Goal: Task Accomplishment & Management: Use online tool/utility

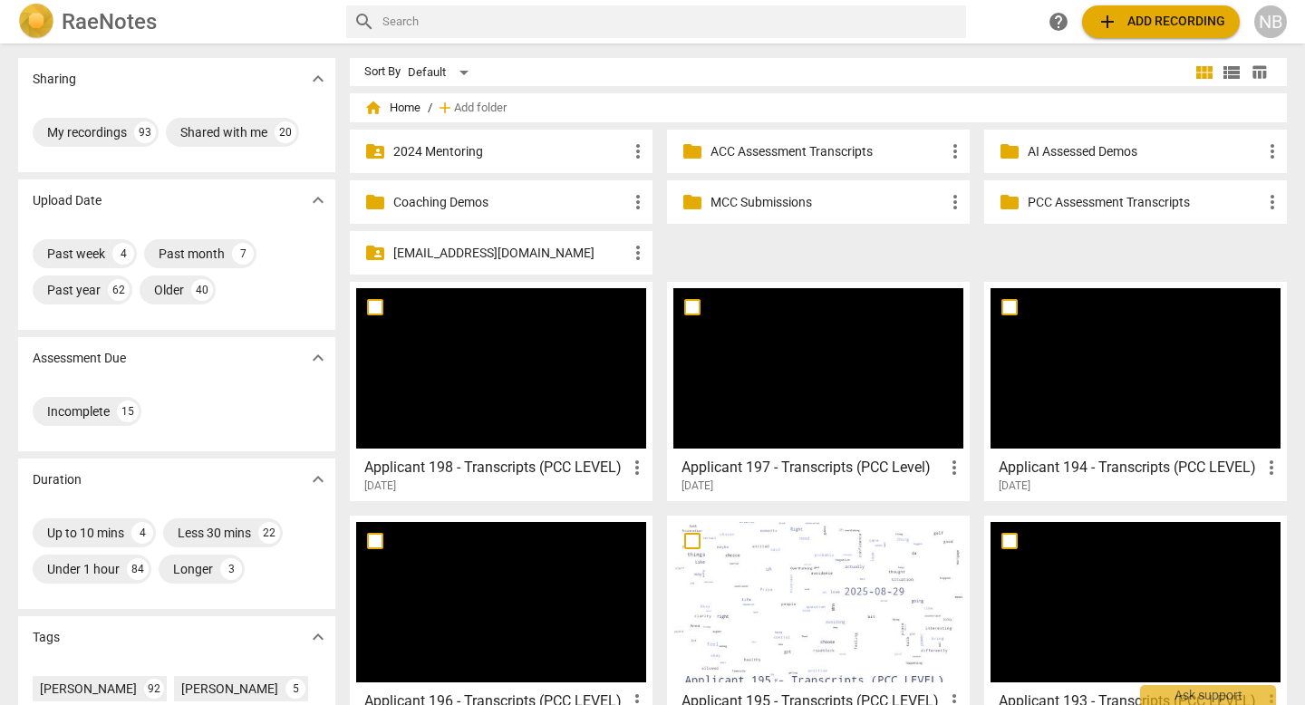
click at [1198, 12] on span "add Add recording" at bounding box center [1161, 22] width 129 height 22
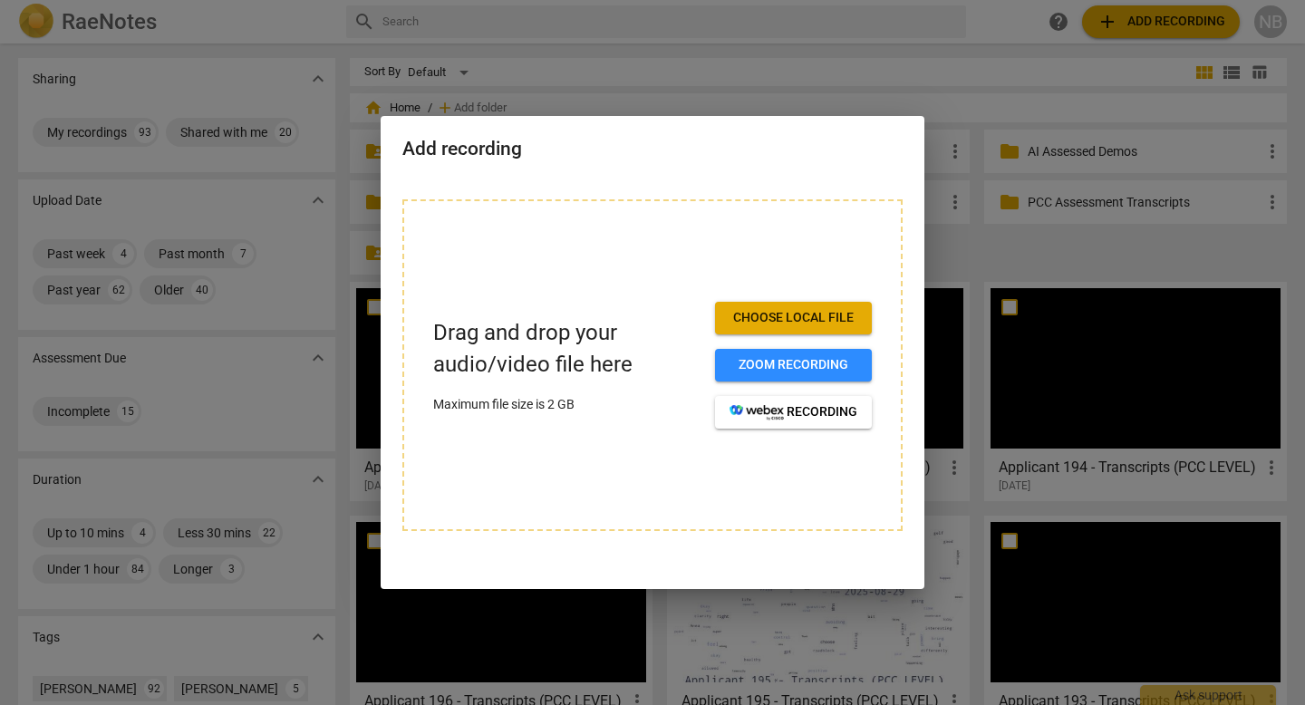
click at [782, 313] on span "Choose local file" at bounding box center [794, 318] width 128 height 18
click at [800, 319] on span "Choose local file" at bounding box center [794, 318] width 128 height 18
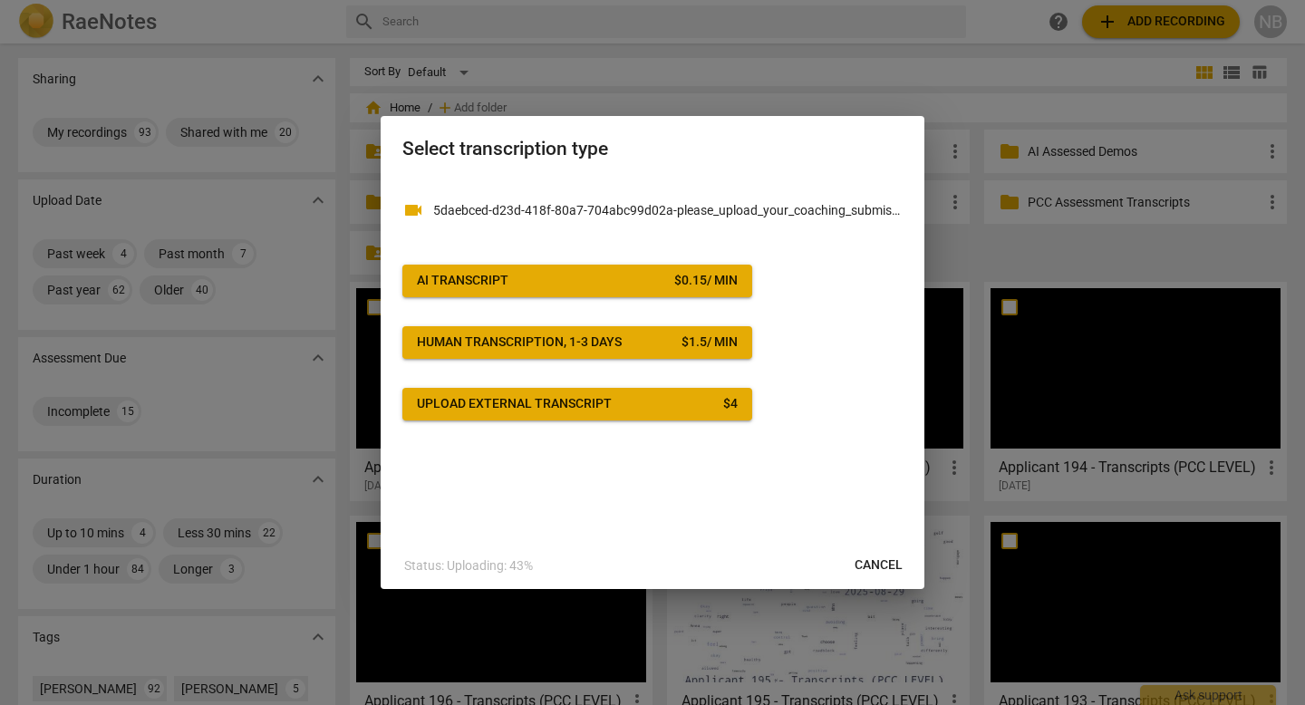
click at [592, 285] on span "AI Transcript $ 0.15 / min" at bounding box center [577, 281] width 321 height 18
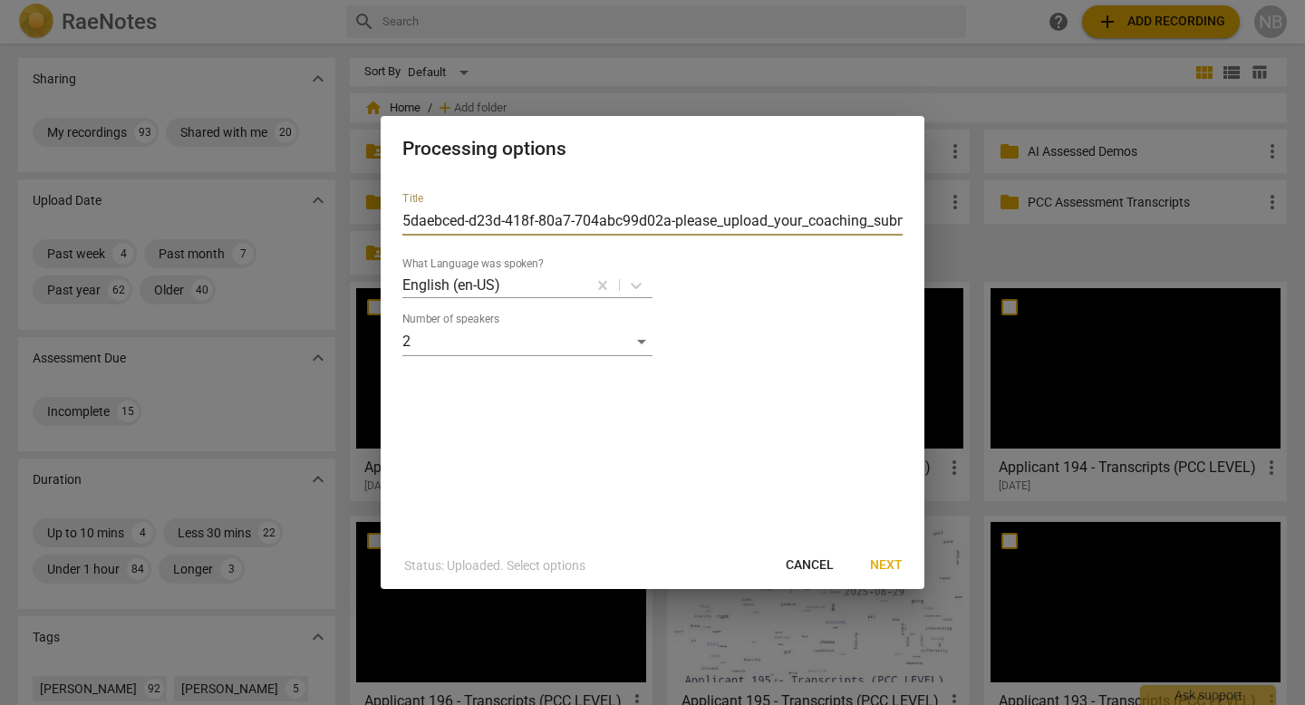
click at [716, 220] on input "5daebced-d23d-418f-80a7-704abc99d02a-please_upload_your_coaching_submission-Uy_…" at bounding box center [653, 221] width 500 height 29
type input "Applicant 199 - Transcripts (ACC LEVEL)"
click at [890, 568] on span "Next" at bounding box center [886, 566] width 33 height 18
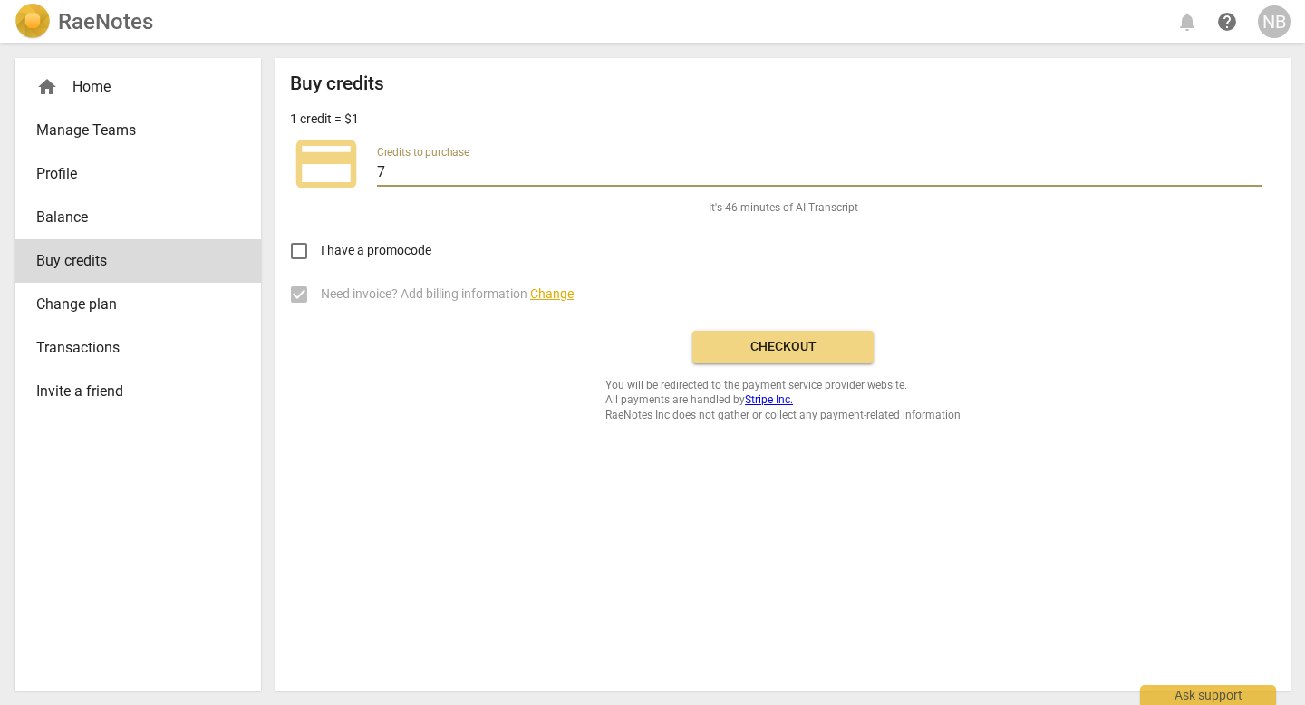
drag, startPoint x: 626, startPoint y: 175, endPoint x: 362, endPoint y: 178, distance: 264.7
click at [362, 178] on div "credit_card Credits to purchase 7" at bounding box center [783, 164] width 986 height 73
type input "5"
type input "50"
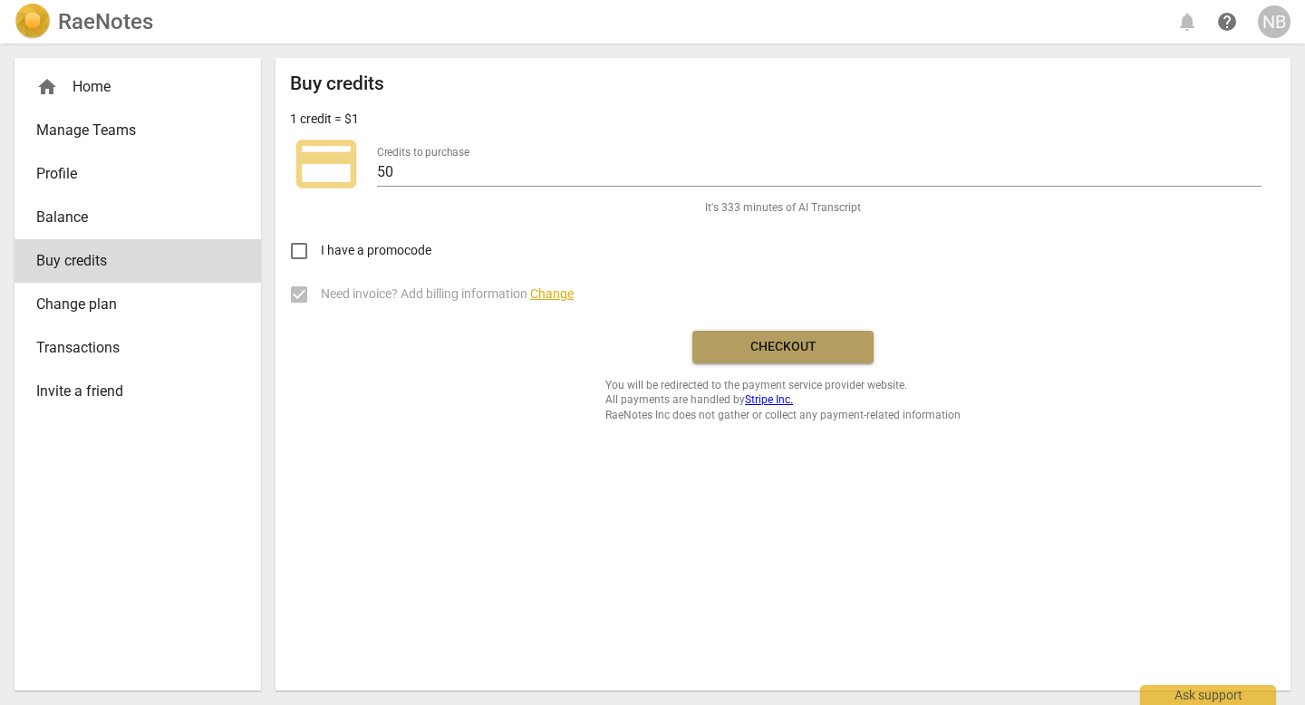
click at [733, 352] on span "Checkout" at bounding box center [783, 347] width 152 height 18
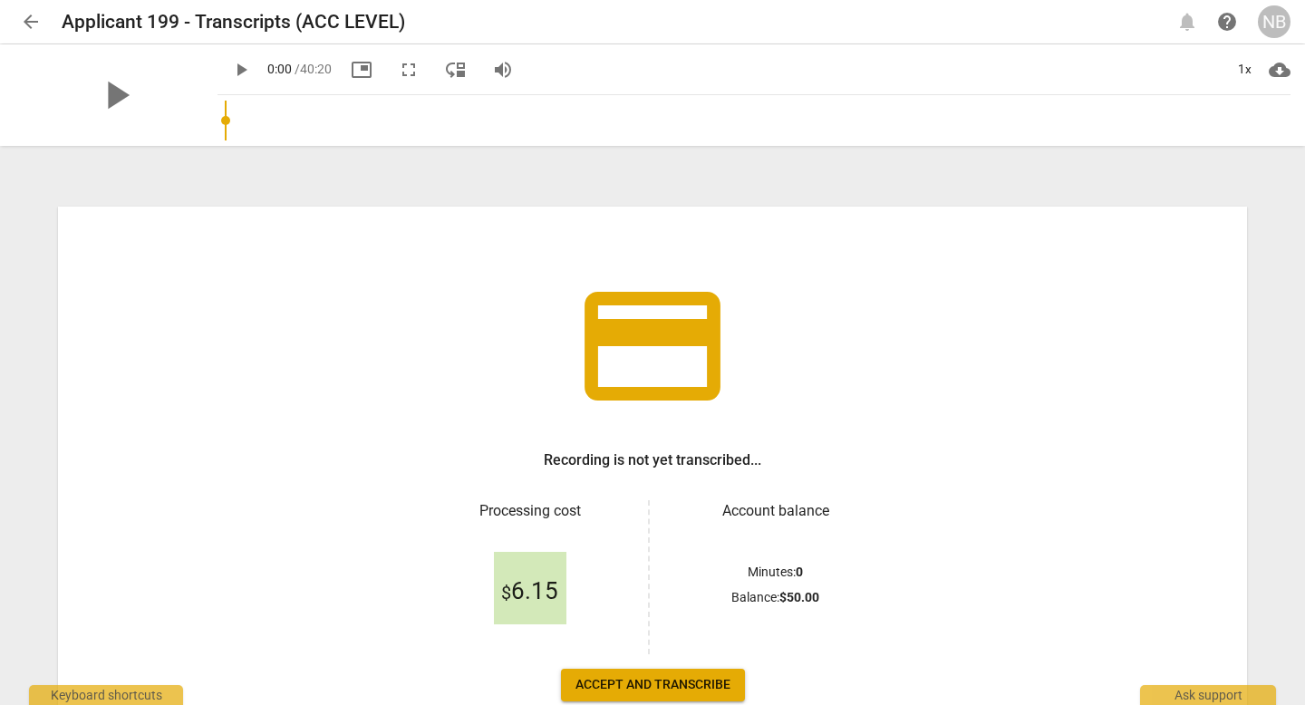
click at [663, 683] on span "Accept and transcribe" at bounding box center [653, 685] width 155 height 18
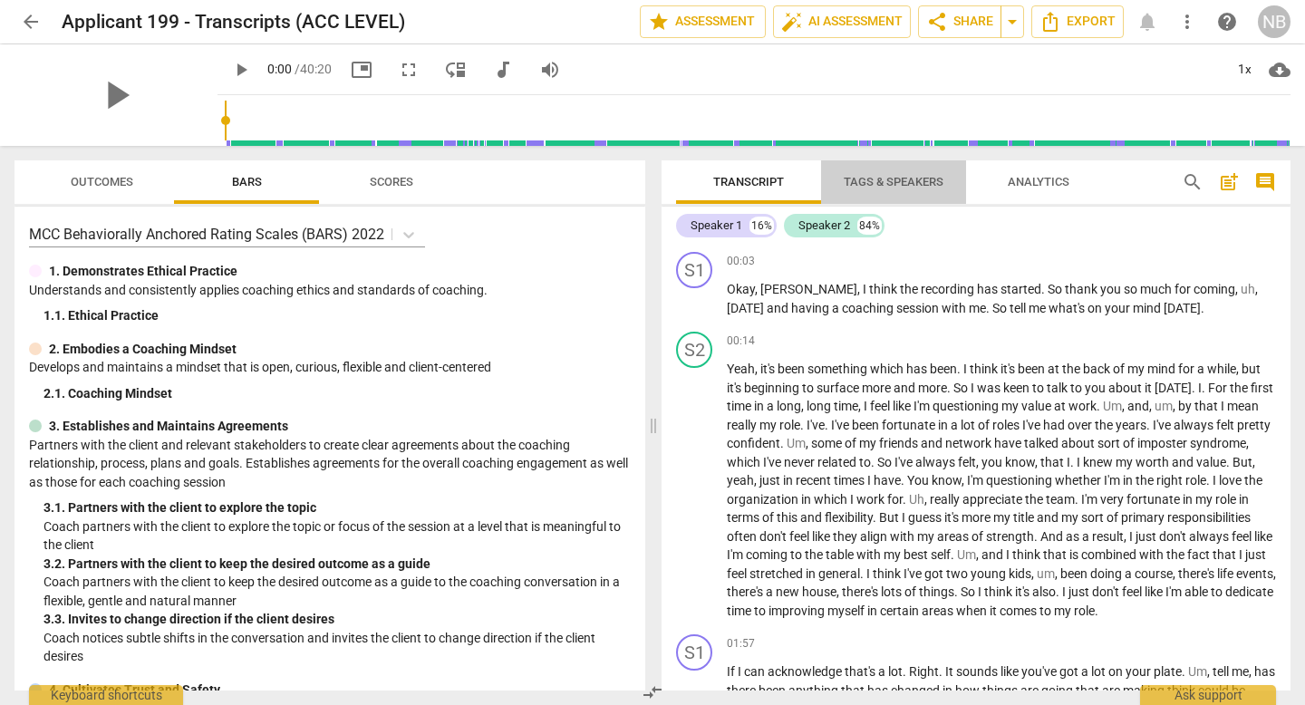
click at [878, 179] on span "Tags & Speakers" at bounding box center [894, 182] width 100 height 14
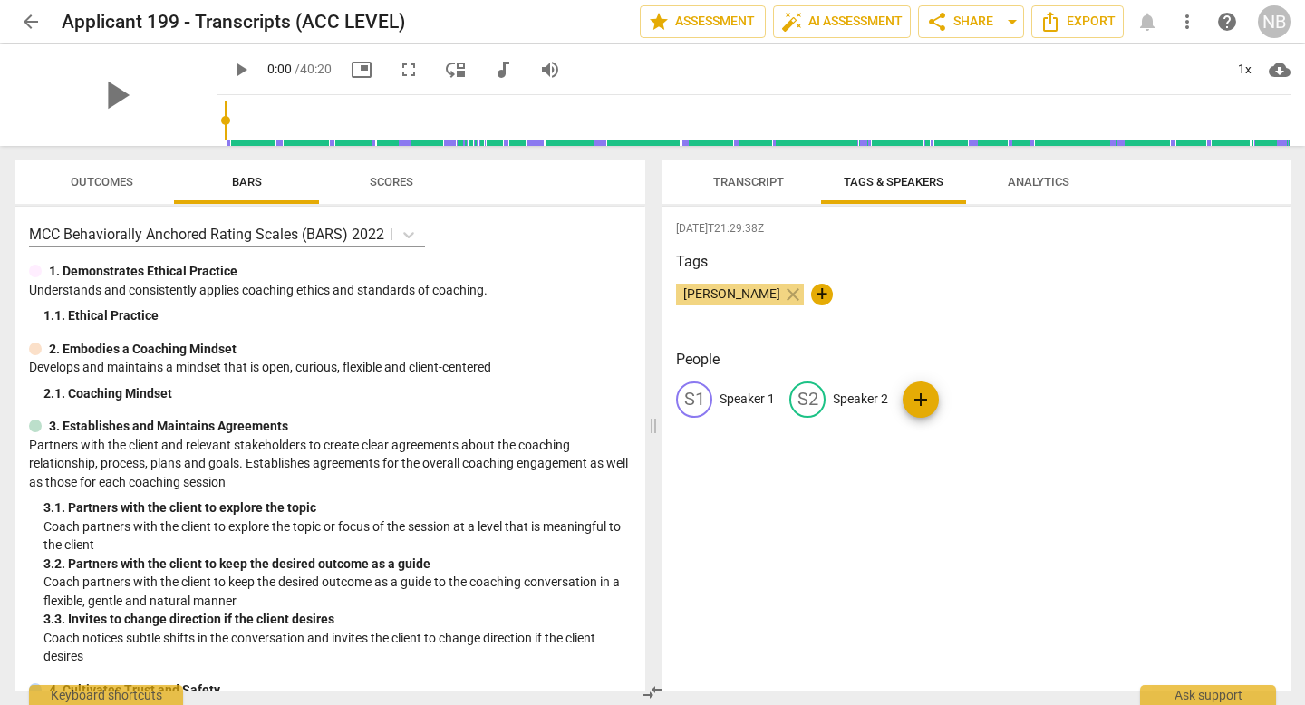
click at [752, 396] on p "Speaker 1" at bounding box center [747, 399] width 55 height 19
type input "Client"
click at [970, 404] on p "Speaker 2" at bounding box center [978, 399] width 55 height 19
type input "Coach"
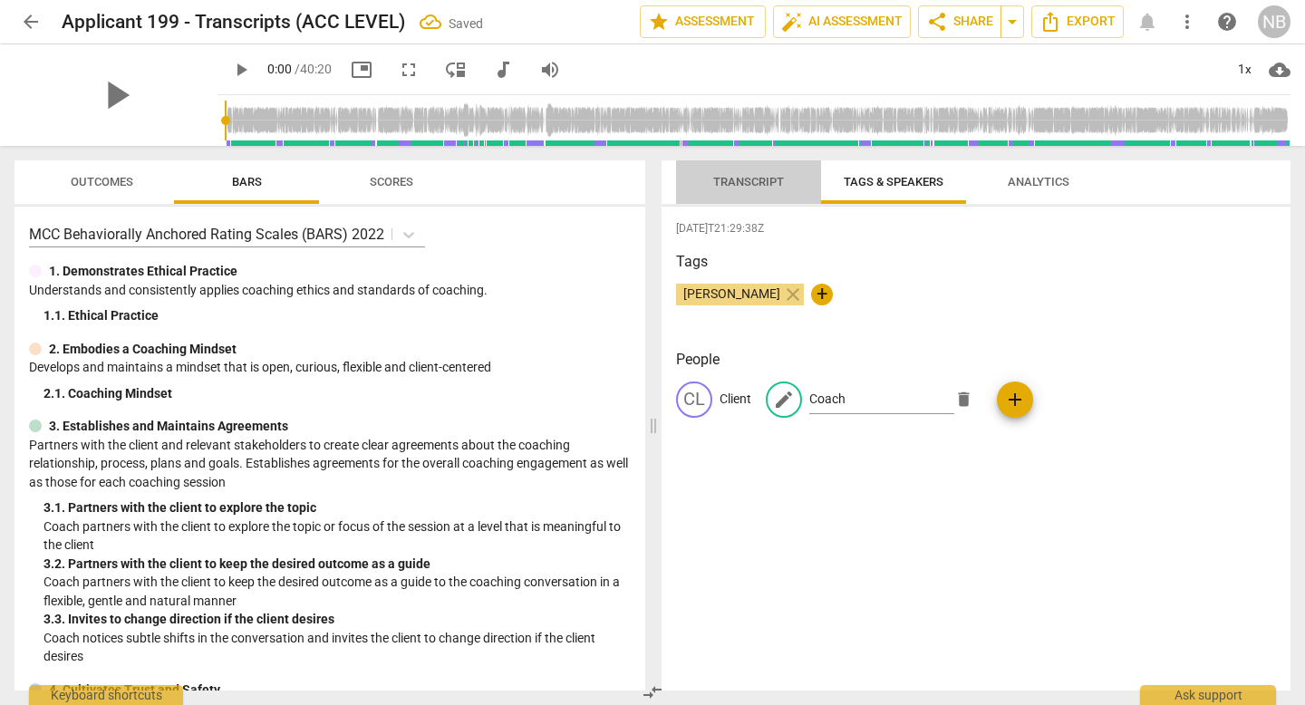
click at [773, 179] on span "Transcript" at bounding box center [748, 182] width 71 height 14
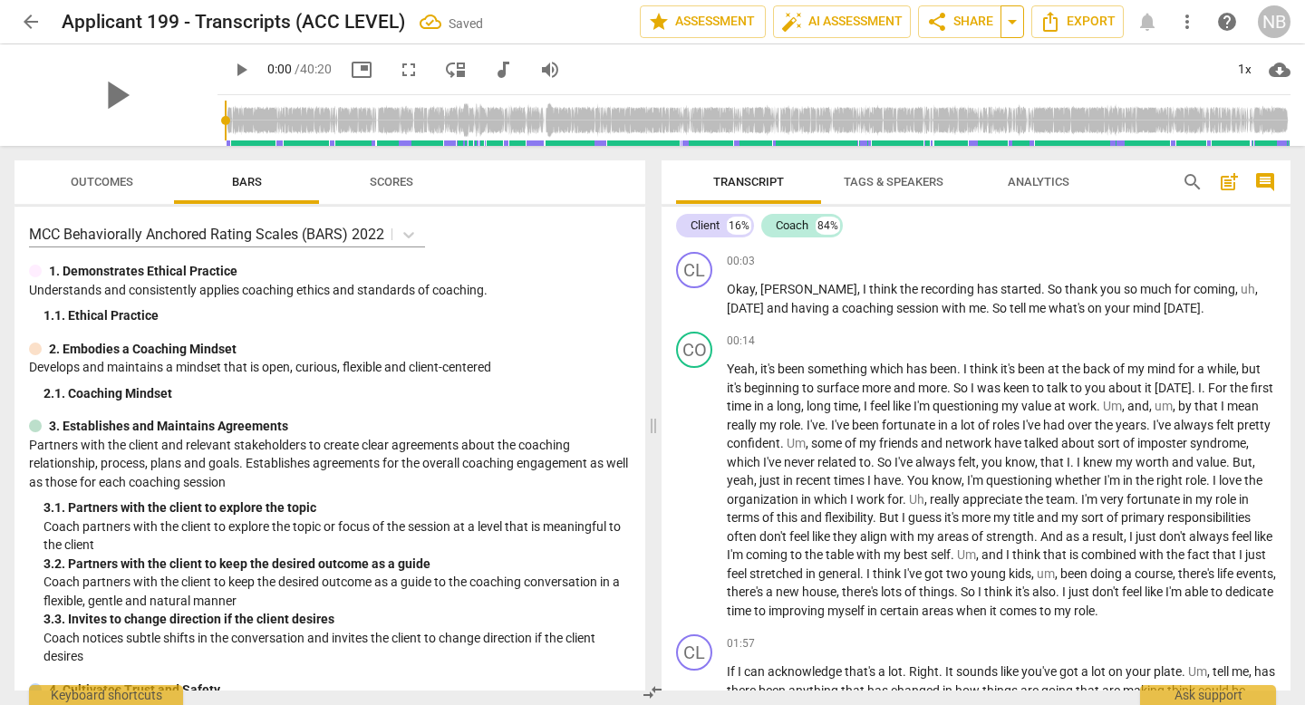
click at [1014, 27] on span "arrow_drop_down" at bounding box center [1013, 22] width 22 height 22
click at [972, 25] on span "share Share" at bounding box center [959, 22] width 67 height 22
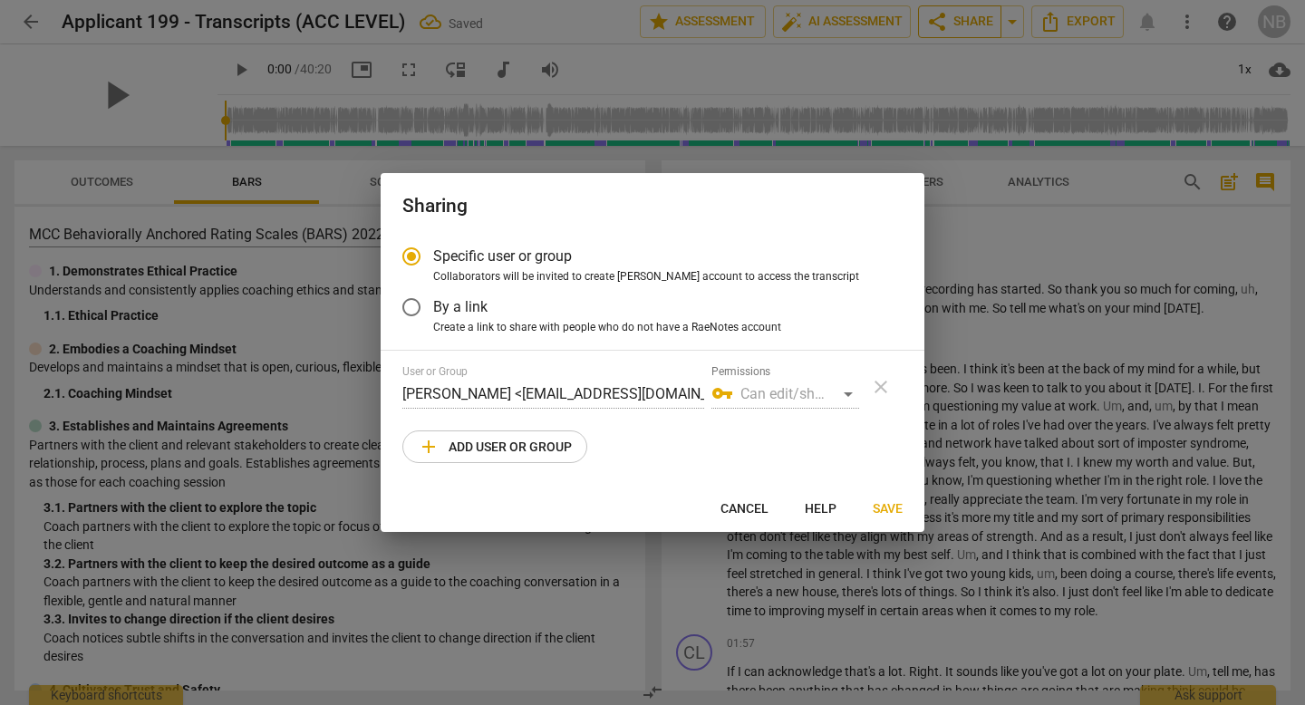
radio input "false"
click at [463, 315] on span "By a link" at bounding box center [460, 306] width 54 height 21
click at [433, 315] on input "By a link" at bounding box center [412, 308] width 44 height 44
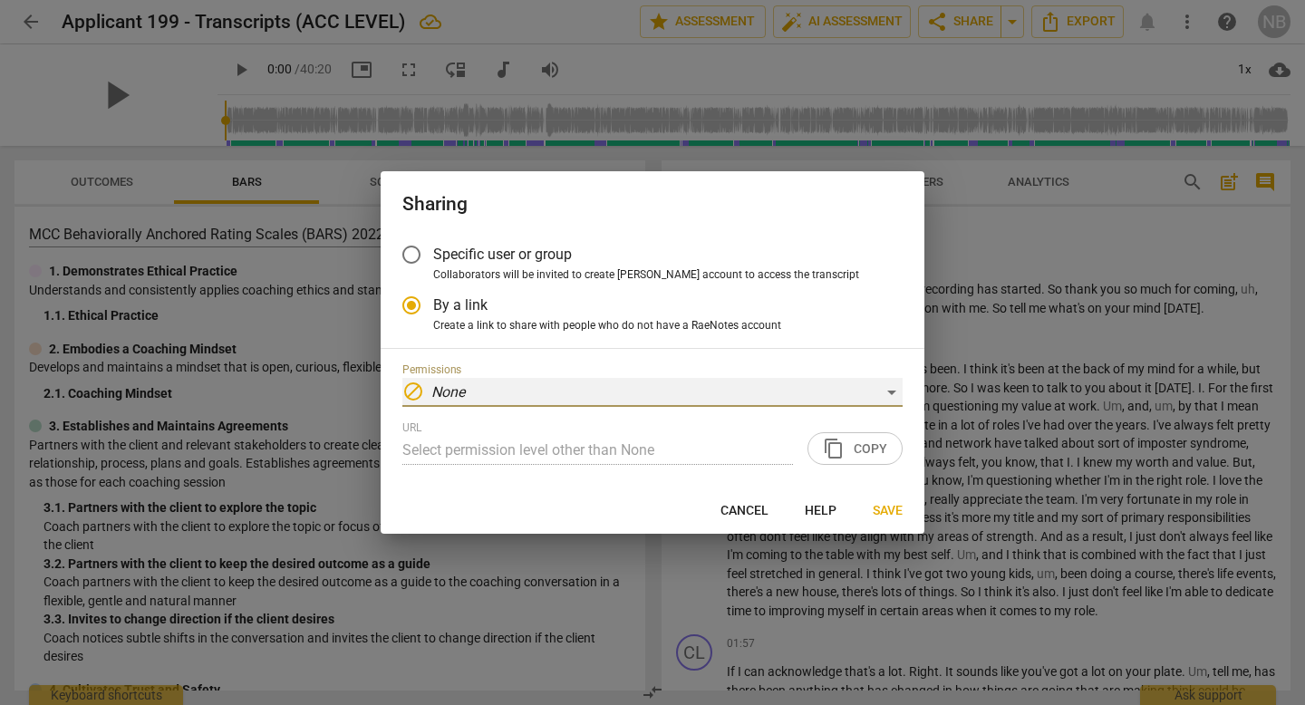
click at [501, 399] on div "block None" at bounding box center [653, 392] width 500 height 29
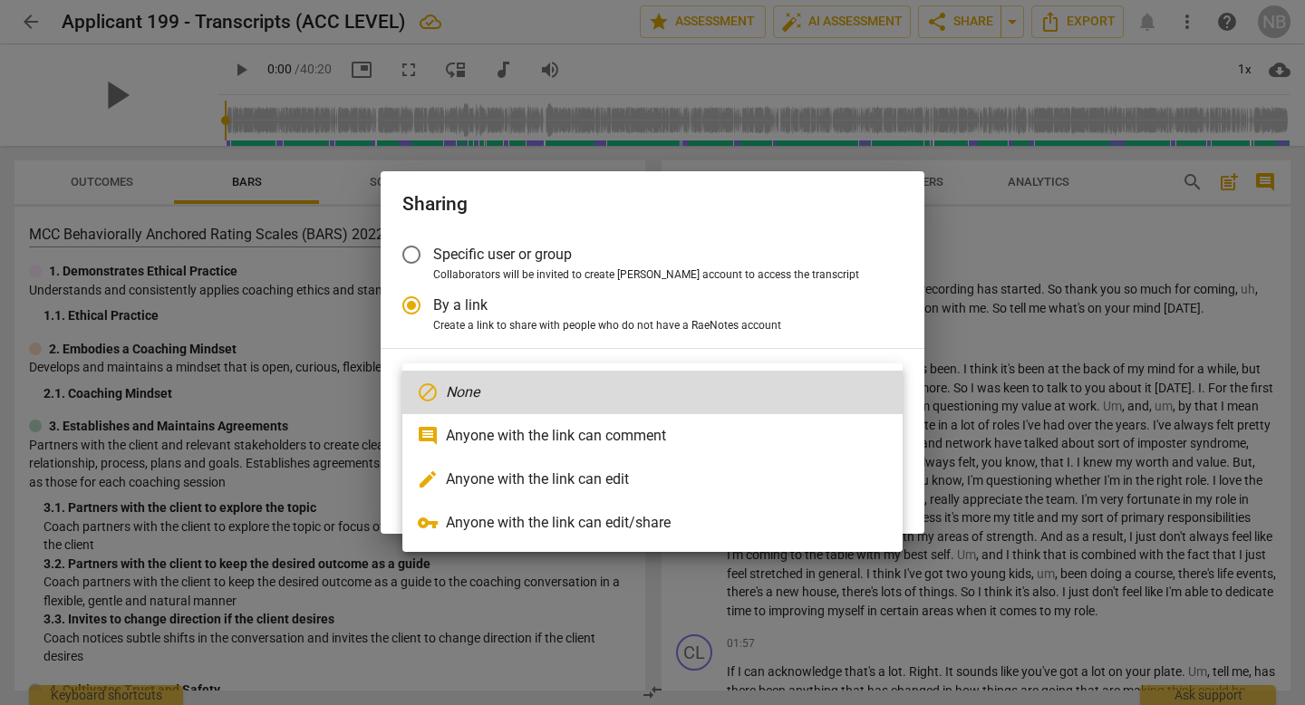
click at [481, 529] on li "vpn_key Anyone with the link can edit/share" at bounding box center [653, 523] width 500 height 44
radio input "false"
type input "https://app.raenotes.com/meeting/2d5e1635bf944c9bb554bf7152c17d1d?success=50"
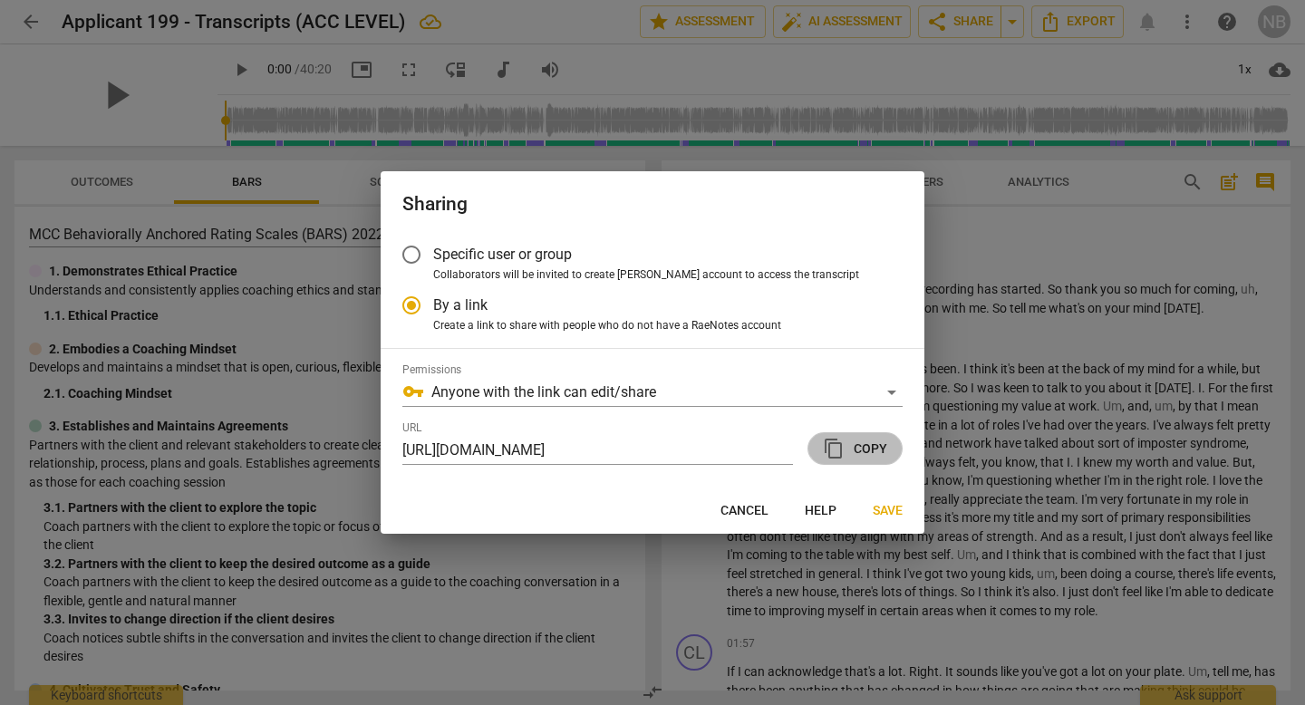
click at [858, 445] on span "content_copy Copy" at bounding box center [855, 449] width 64 height 22
click at [882, 508] on span "Save" at bounding box center [888, 511] width 30 height 18
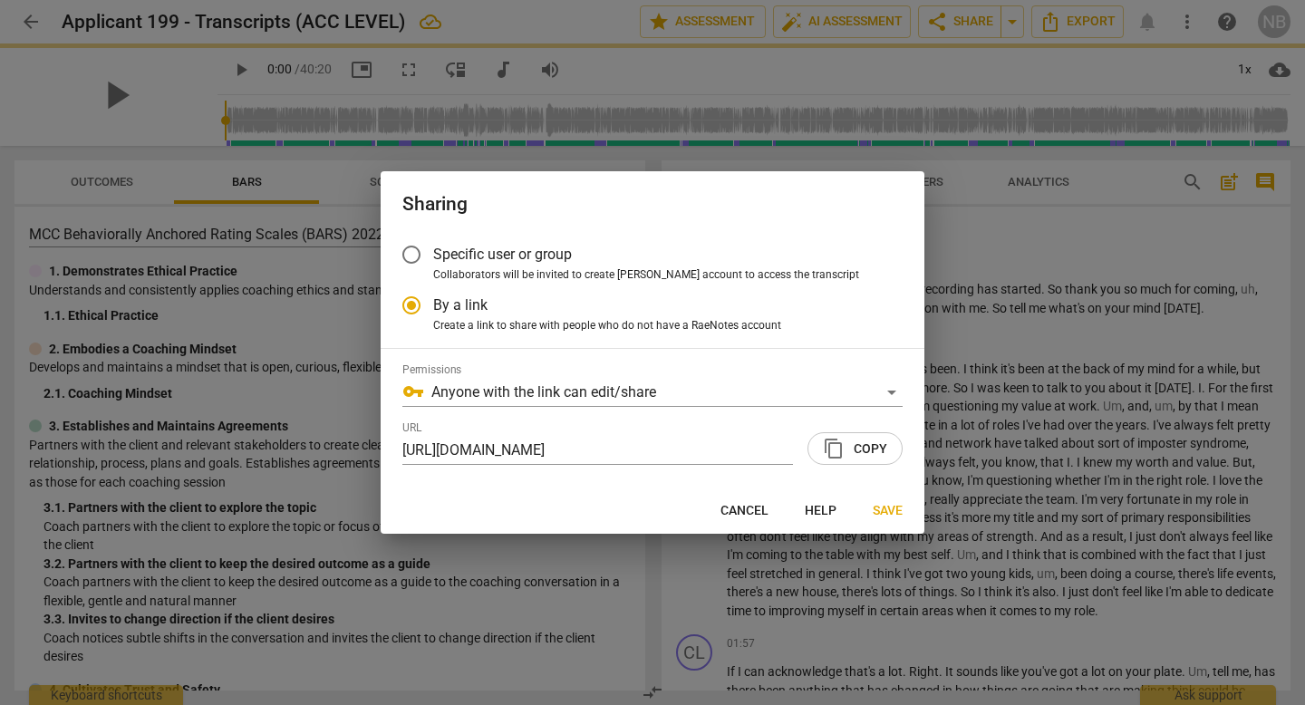
radio input "false"
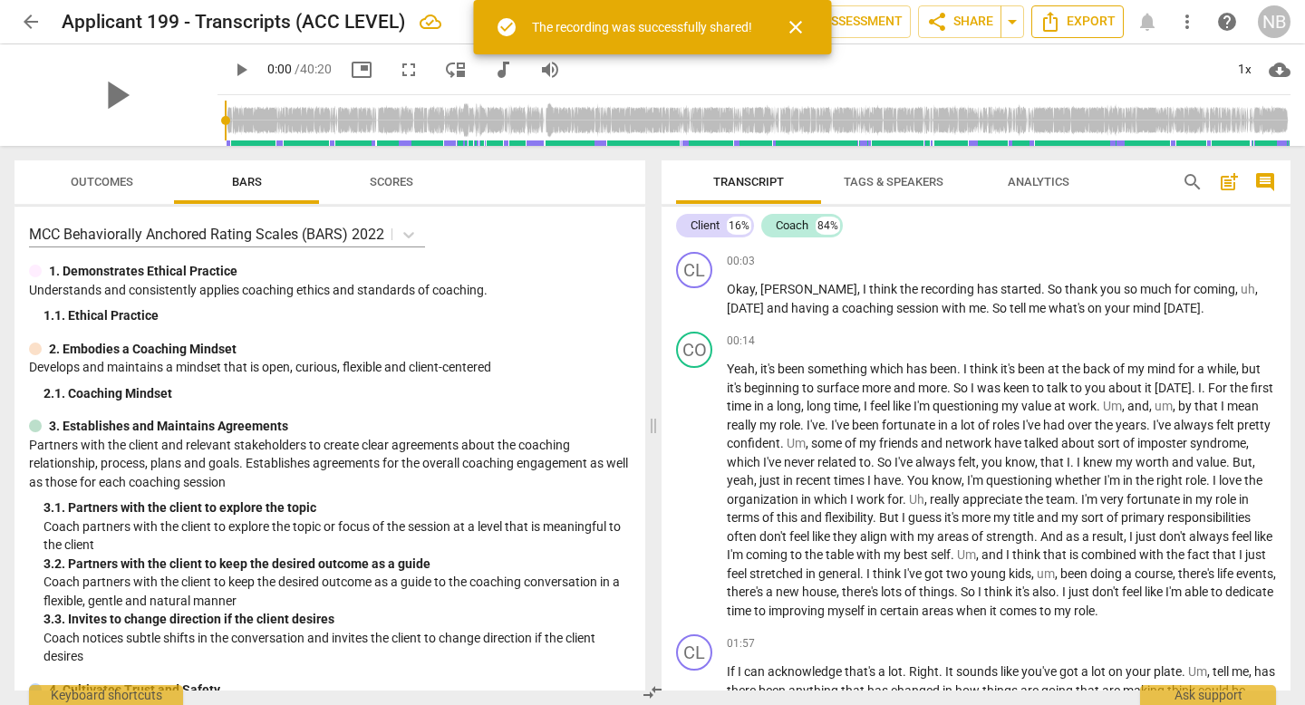
click at [1064, 27] on span "Export" at bounding box center [1078, 22] width 76 height 22
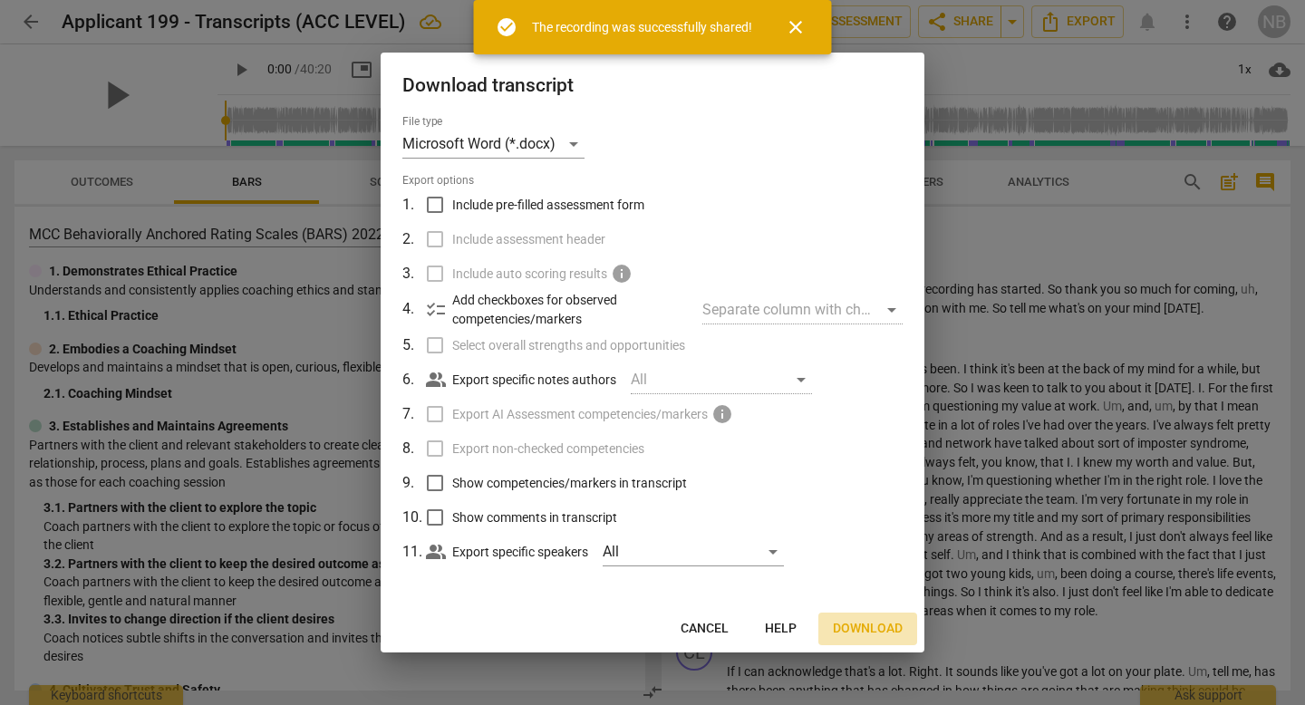
click at [875, 624] on span "Download" at bounding box center [868, 629] width 70 height 18
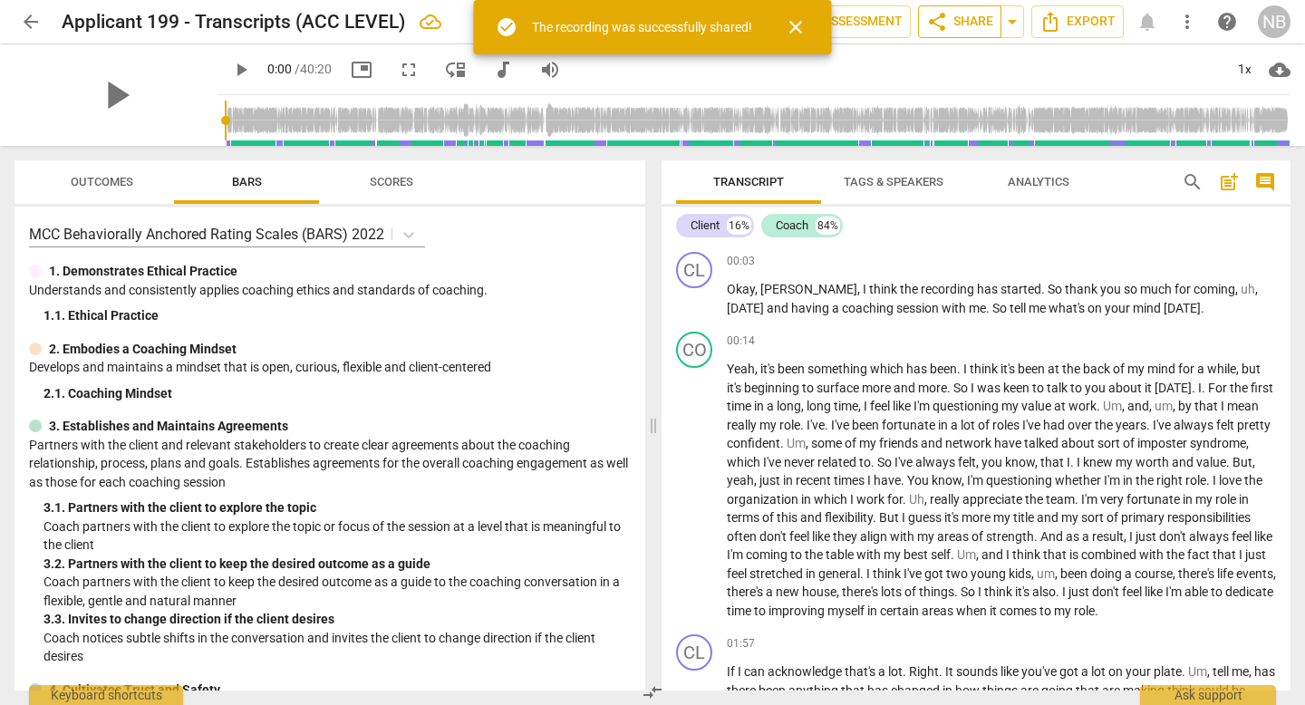
click at [974, 31] on span "share Share" at bounding box center [959, 22] width 67 height 22
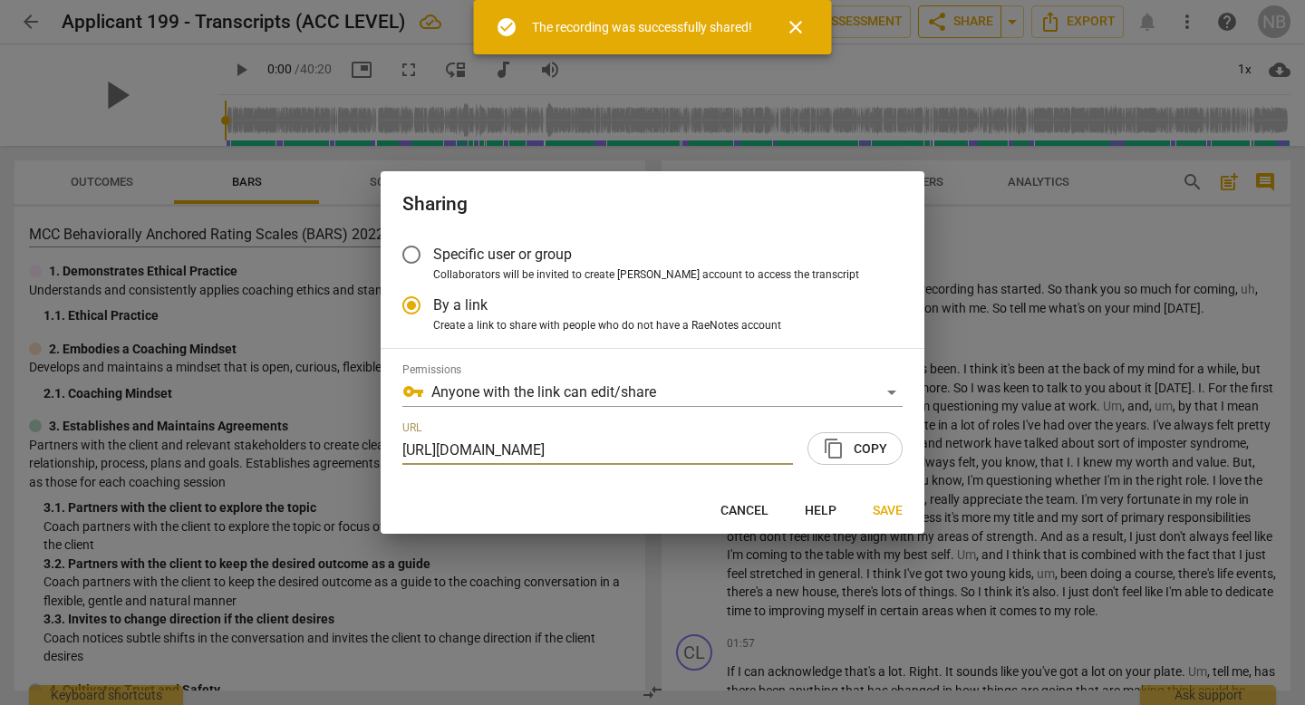
scroll to position [0, 174]
radio input "false"
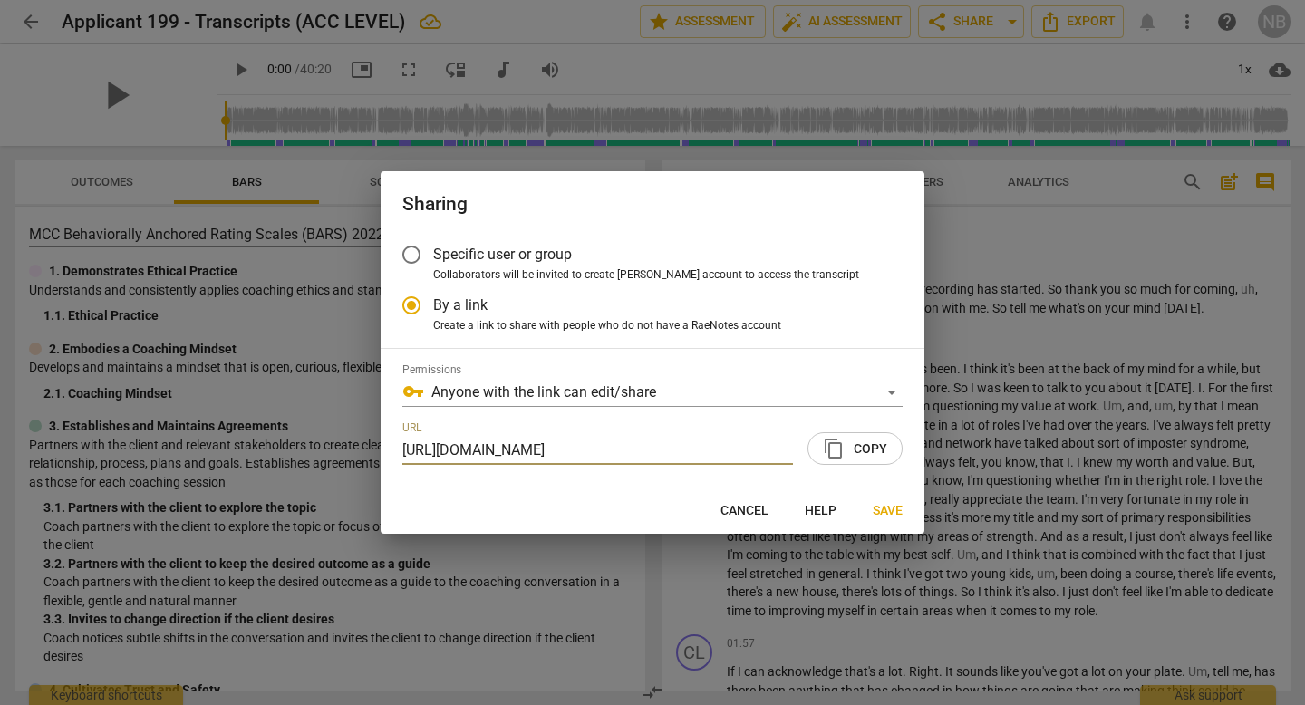
scroll to position [0, 0]
click at [654, 275] on span "Collaborators will be invited to create RaeNotes account to access the transcri…" at bounding box center [646, 275] width 426 height 16
click at [0, 0] on input "Collaborators will be invited to create RaeNotes account to access the transcri…" at bounding box center [0, 0] width 0 height 0
radio input "true"
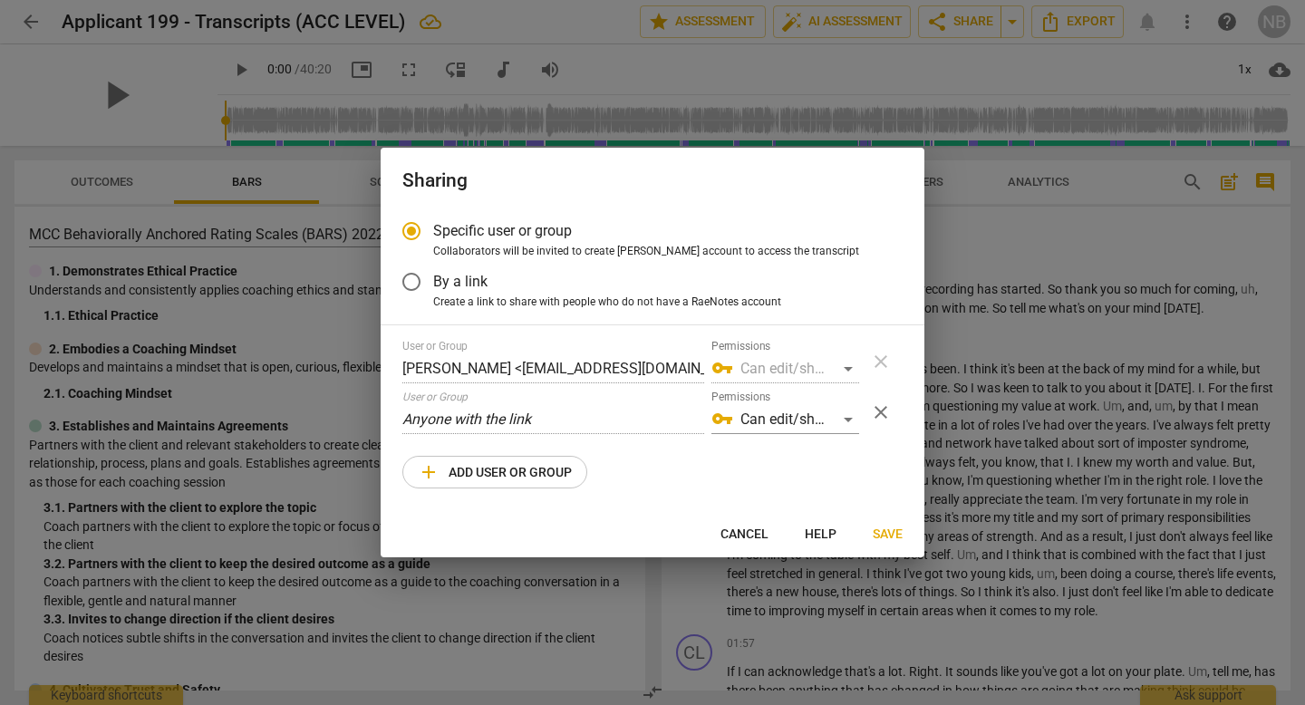
click at [542, 461] on span "add Add user or group" at bounding box center [495, 472] width 154 height 22
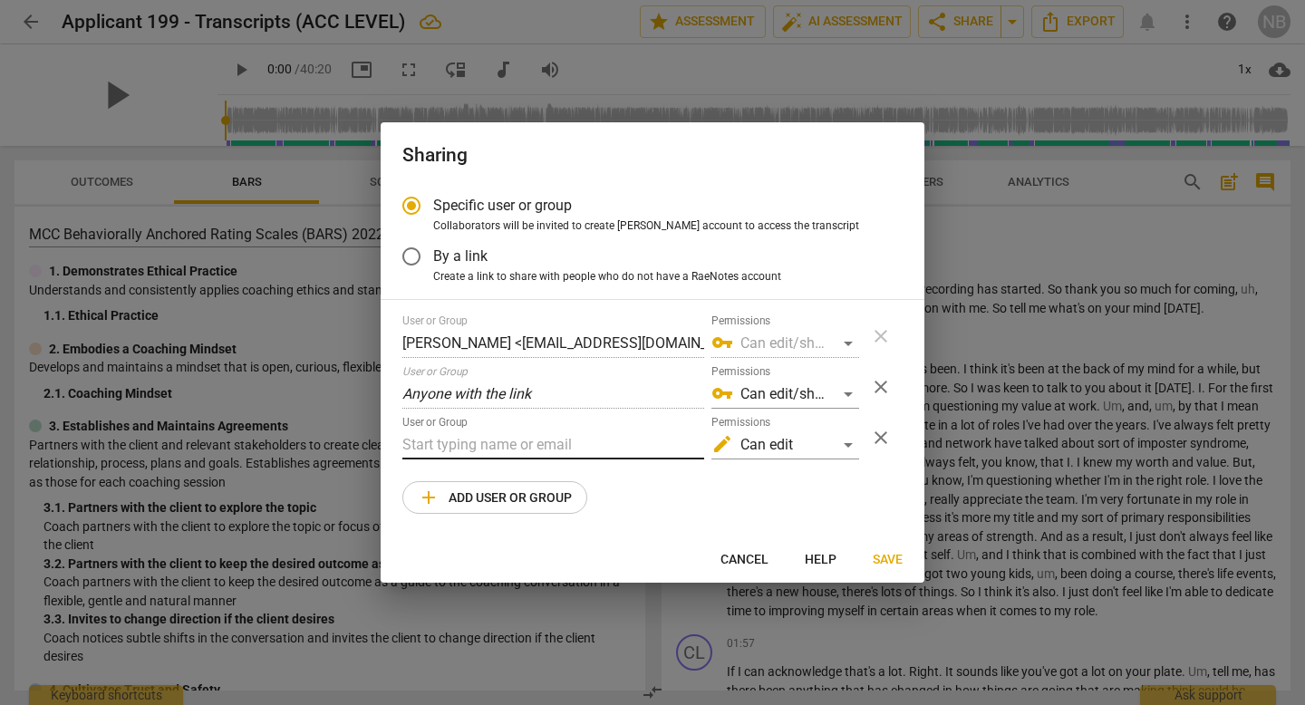
click at [545, 442] on input "text" at bounding box center [554, 445] width 302 height 29
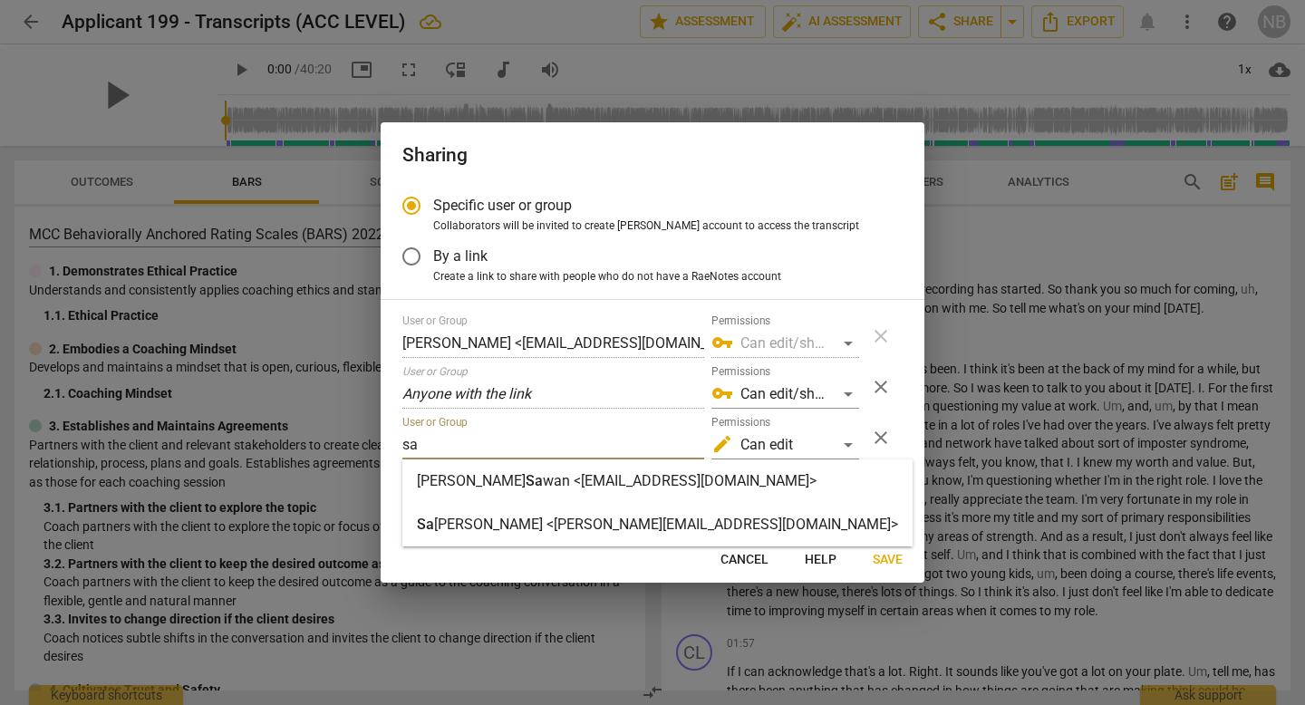
type input "sa"
click at [516, 531] on strong "ndra W <sandra@canadacoachacademy.com>" at bounding box center [666, 524] width 464 height 17
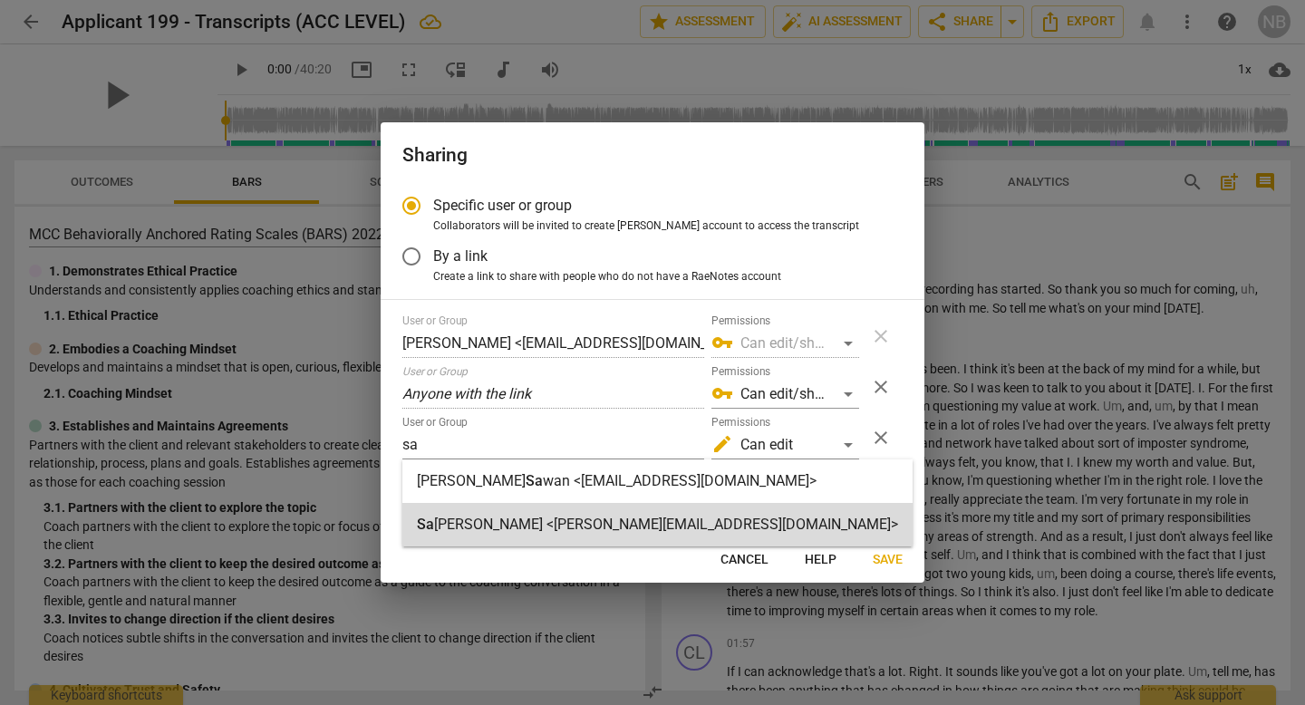
radio input "false"
type input "Sandra W <sandra@canadacoachacademy.com>"
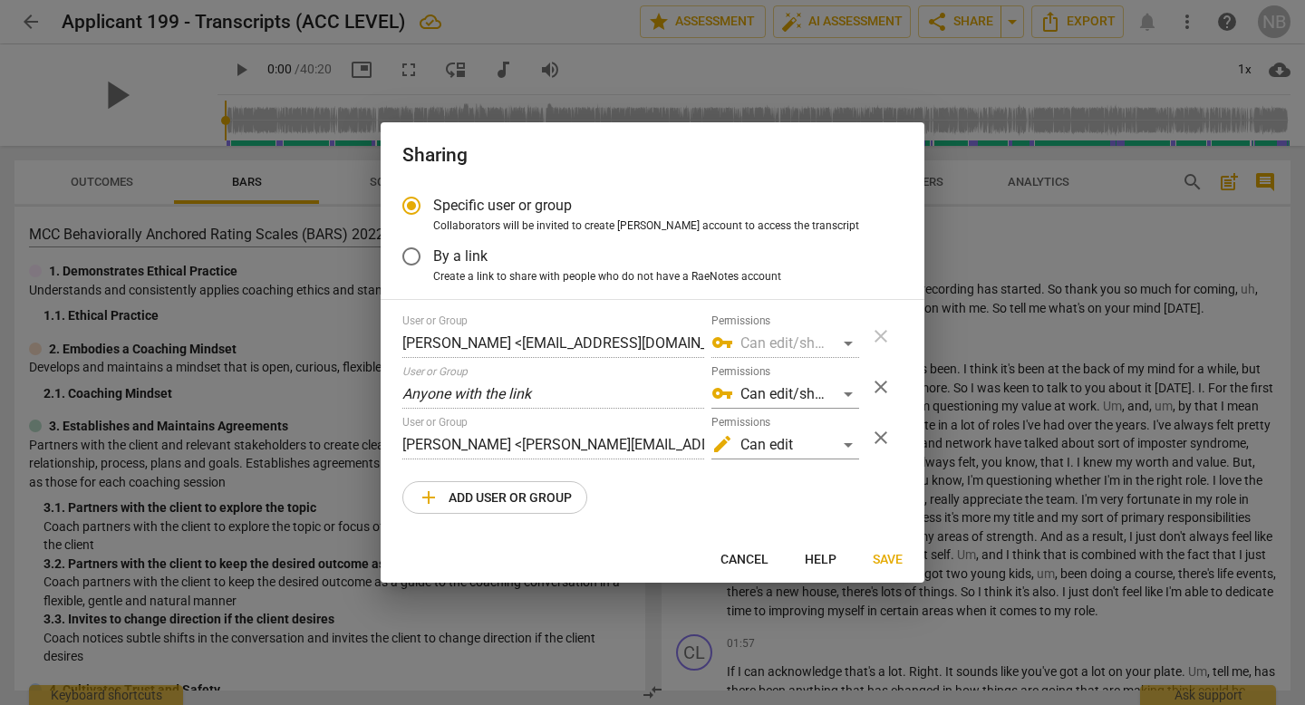
click at [496, 489] on span "add Add user or group" at bounding box center [495, 498] width 154 height 22
radio input "false"
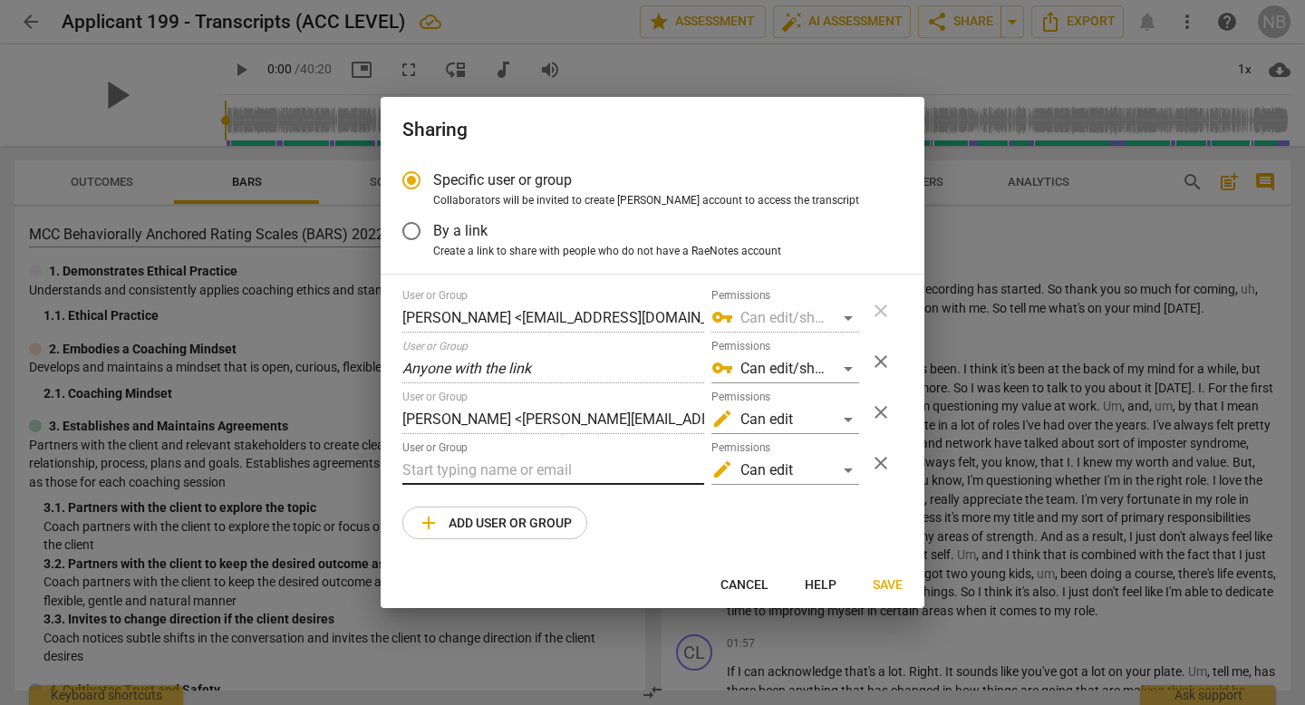
click at [482, 459] on input "text" at bounding box center [554, 470] width 302 height 29
type input "sandra@coachacademy.com"
click at [470, 515] on span "add Add user or group" at bounding box center [495, 523] width 154 height 22
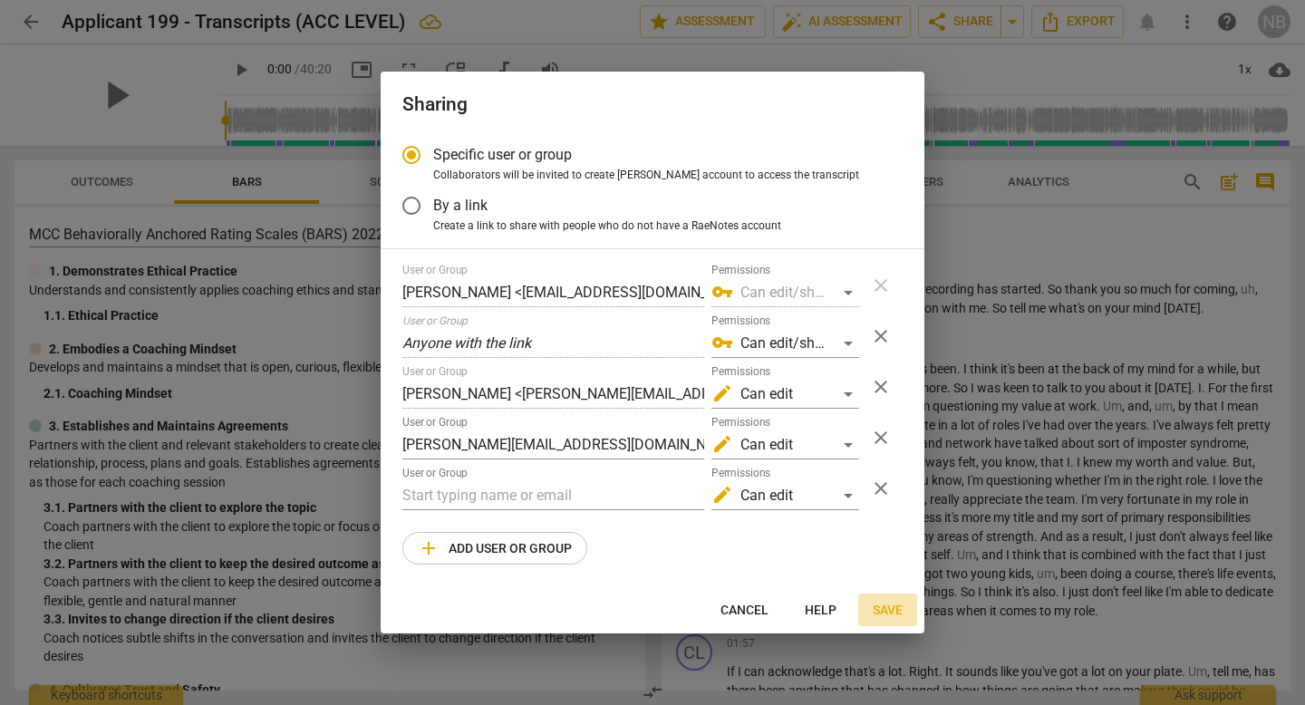
click at [878, 608] on span "Save" at bounding box center [888, 611] width 30 height 18
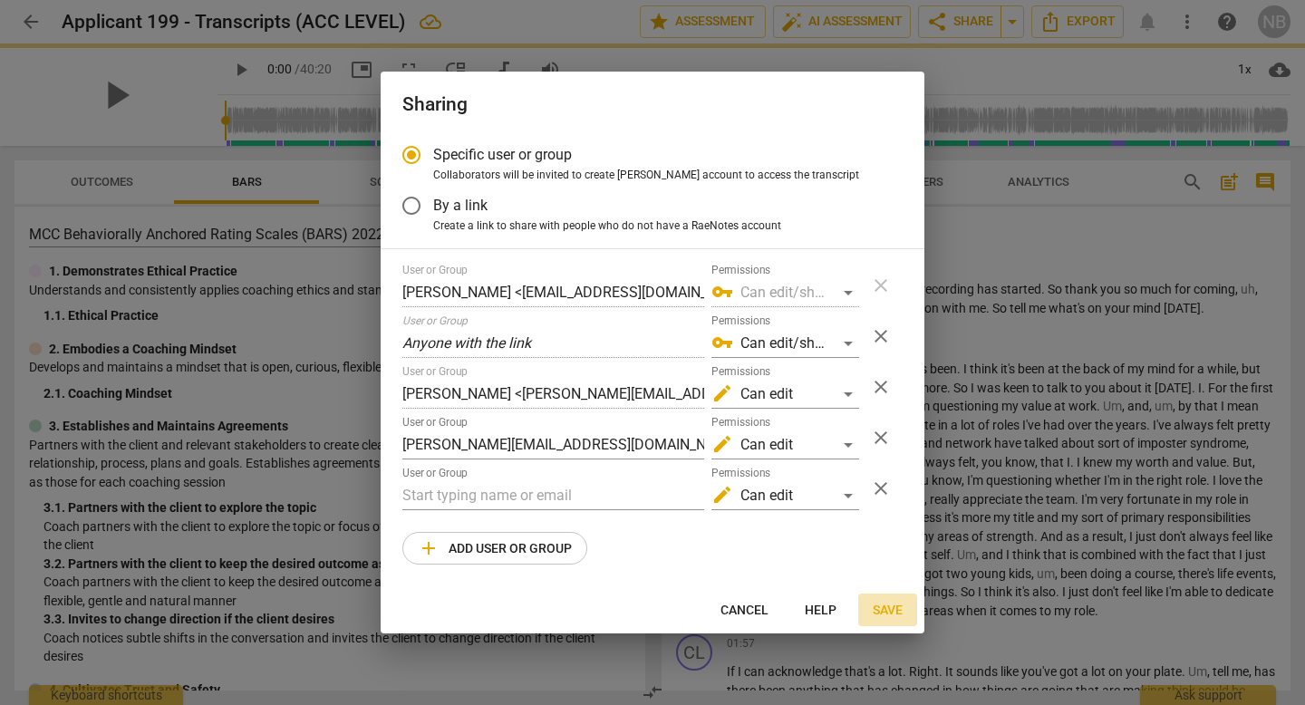
click at [896, 607] on span "Save" at bounding box center [888, 611] width 30 height 18
radio input "false"
